Goal: Transaction & Acquisition: Purchase product/service

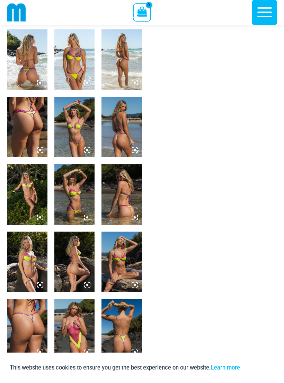
scroll to position [225, 0]
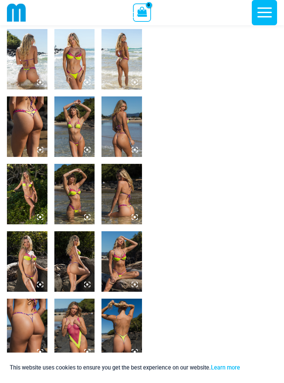
click at [77, 340] on img at bounding box center [74, 329] width 40 height 61
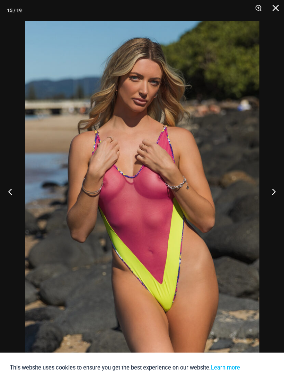
click at [273, 15] on button "Close" at bounding box center [272, 10] width 17 height 21
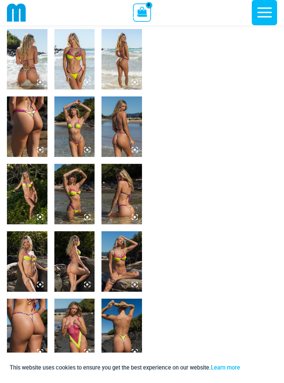
click at [125, 261] on img at bounding box center [121, 261] width 40 height 61
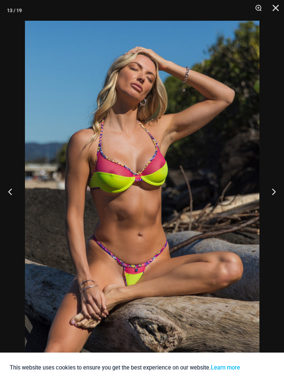
click at [279, 6] on button "Close" at bounding box center [272, 10] width 17 height 21
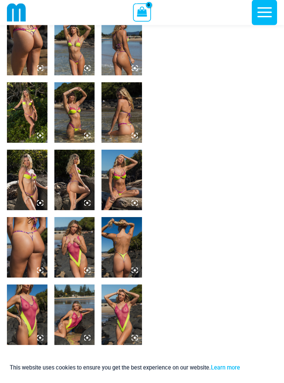
scroll to position [308, 0]
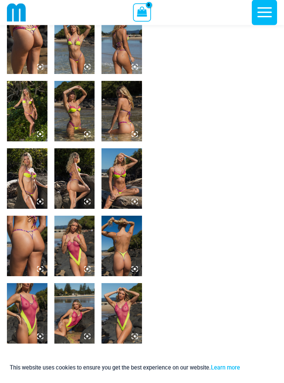
click at [27, 317] on img at bounding box center [27, 314] width 40 height 61
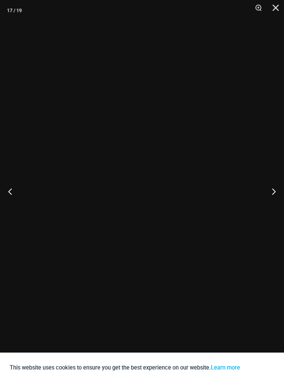
scroll to position [308, 0]
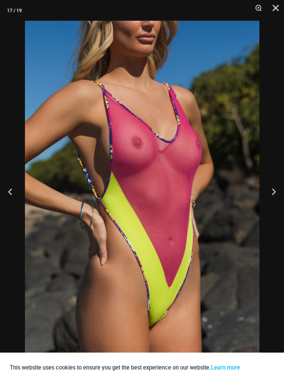
click at [273, 200] on button "Next" at bounding box center [271, 191] width 26 height 35
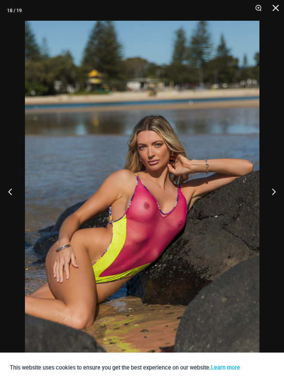
click at [19, 201] on button "Previous" at bounding box center [13, 191] width 26 height 35
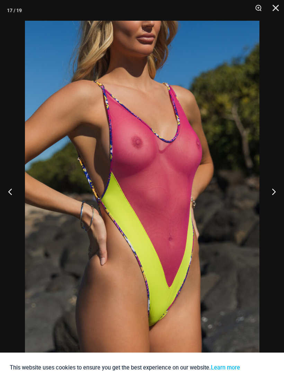
click at [275, 198] on button "Next" at bounding box center [271, 191] width 26 height 35
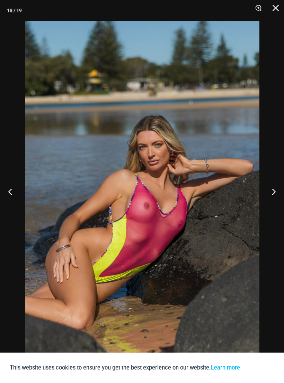
click at [281, 203] on button "Next" at bounding box center [271, 191] width 26 height 35
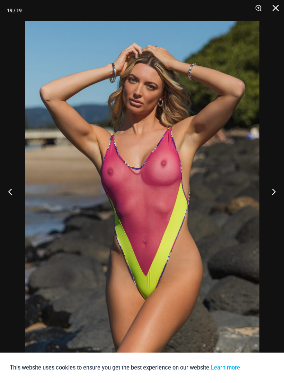
click at [280, 204] on button "Next" at bounding box center [271, 191] width 26 height 35
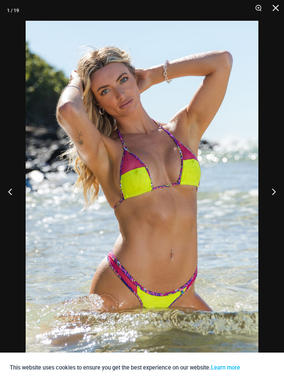
click at [280, 203] on button "Next" at bounding box center [271, 191] width 26 height 35
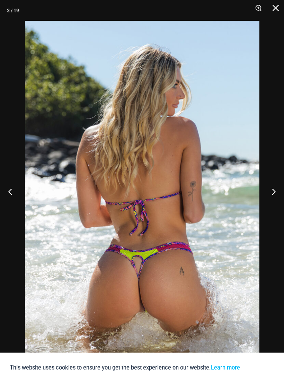
click at [280, 199] on button "Next" at bounding box center [271, 191] width 26 height 35
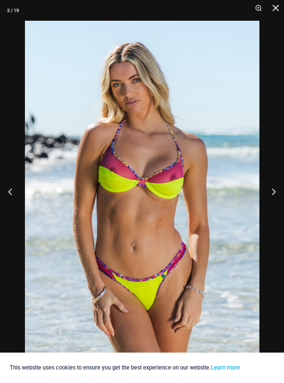
click at [279, 198] on button "Next" at bounding box center [271, 191] width 26 height 35
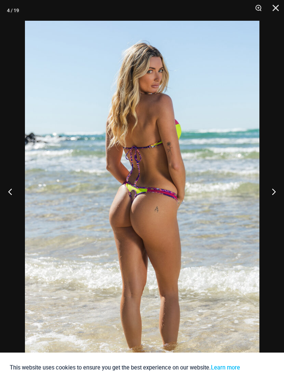
click at [279, 198] on button "Next" at bounding box center [271, 191] width 26 height 35
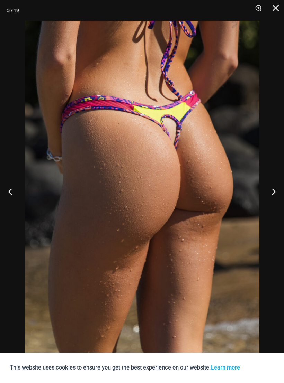
click at [16, 196] on button "Previous" at bounding box center [13, 191] width 26 height 35
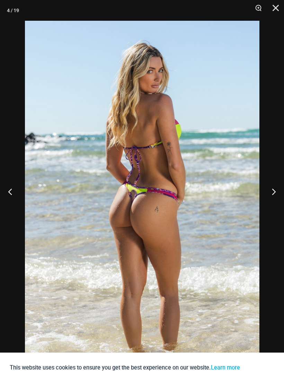
click at [10, 191] on button "Previous" at bounding box center [13, 191] width 26 height 35
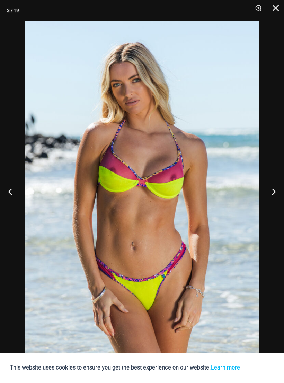
click at [272, 189] on button "Next" at bounding box center [271, 191] width 26 height 35
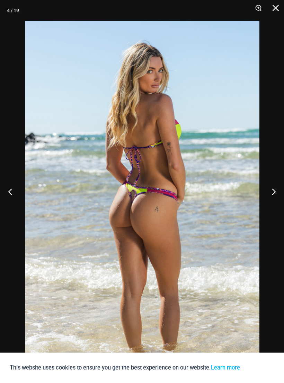
click at [274, 190] on button "Next" at bounding box center [271, 191] width 26 height 35
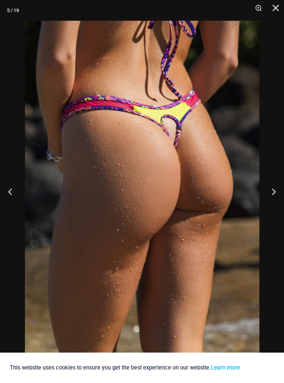
click at [276, 190] on button "Next" at bounding box center [271, 191] width 26 height 35
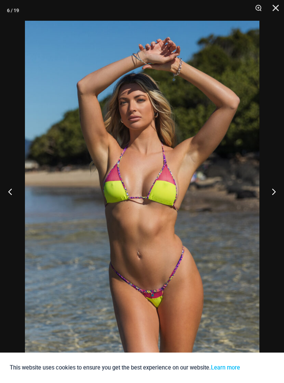
click at [278, 190] on button "Next" at bounding box center [271, 191] width 26 height 35
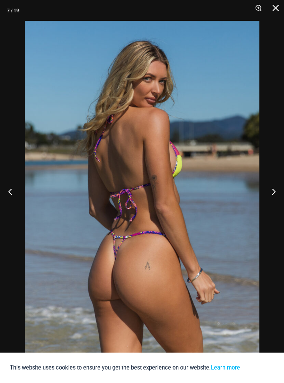
click at [277, 190] on button "Next" at bounding box center [271, 191] width 26 height 35
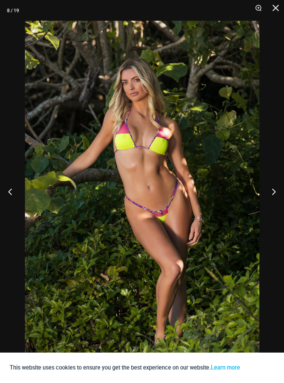
click at [279, 191] on button "Next" at bounding box center [271, 191] width 26 height 35
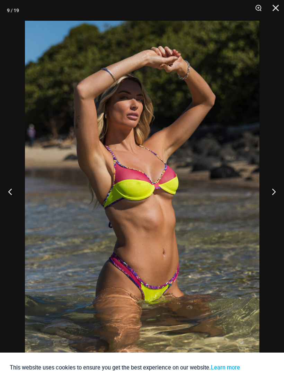
click at [279, 190] on button "Next" at bounding box center [271, 191] width 26 height 35
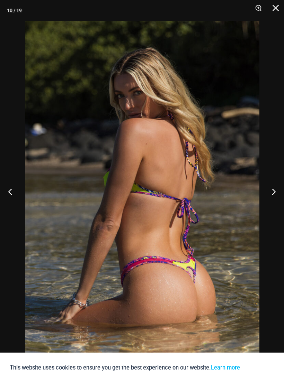
click at [276, 191] on button "Next" at bounding box center [271, 191] width 26 height 35
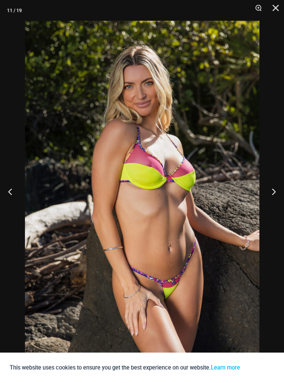
click at [276, 191] on button "Next" at bounding box center [271, 191] width 26 height 35
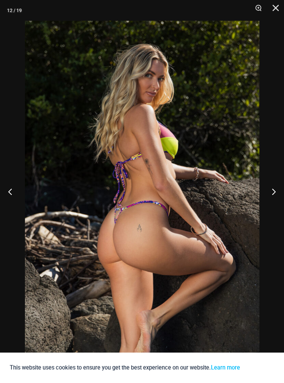
click at [12, 194] on button "Previous" at bounding box center [13, 191] width 26 height 35
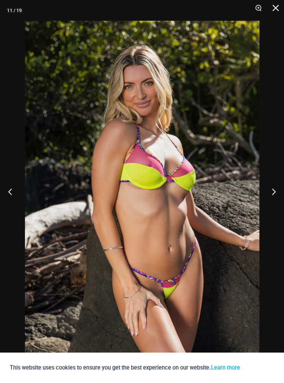
click at [277, 192] on button "Next" at bounding box center [271, 191] width 26 height 35
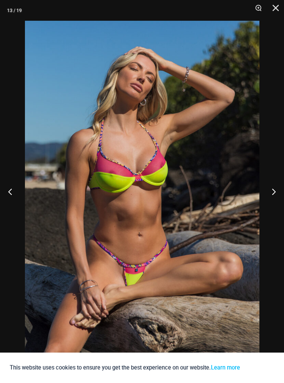
click at [275, 192] on button "Next" at bounding box center [271, 191] width 26 height 35
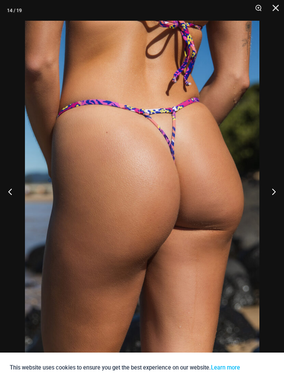
click at [275, 191] on button "Next" at bounding box center [271, 191] width 26 height 35
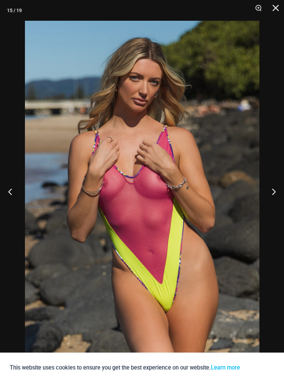
click at [9, 200] on button "Previous" at bounding box center [13, 191] width 26 height 35
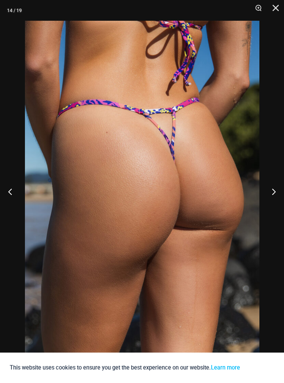
click at [277, 190] on button "Next" at bounding box center [271, 191] width 26 height 35
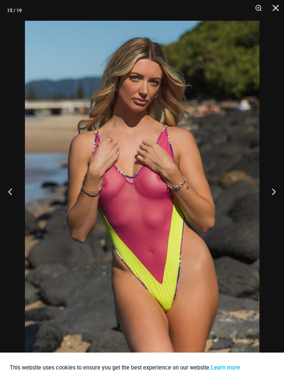
click at [277, 190] on button "Next" at bounding box center [271, 191] width 26 height 35
click at [276, 190] on button "Next" at bounding box center [271, 191] width 26 height 35
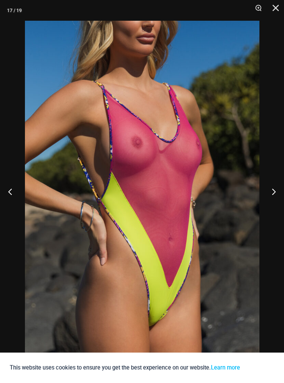
click at [270, 13] on button "Close" at bounding box center [272, 10] width 17 height 21
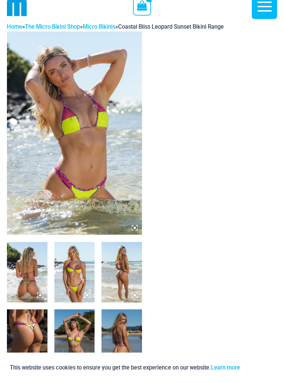
scroll to position [0, 0]
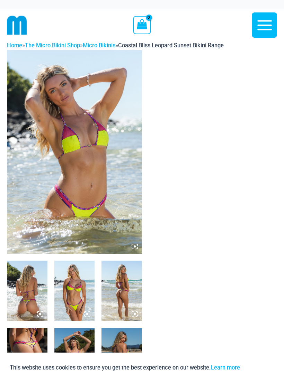
click at [273, 31] on button "Main Menu" at bounding box center [263, 24] width 25 height 25
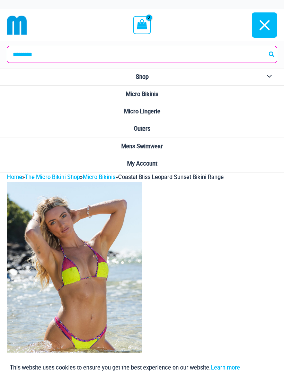
click at [269, 93] on link "Micro Bikinis" at bounding box center [142, 94] width 284 height 17
